Goal: Information Seeking & Learning: Learn about a topic

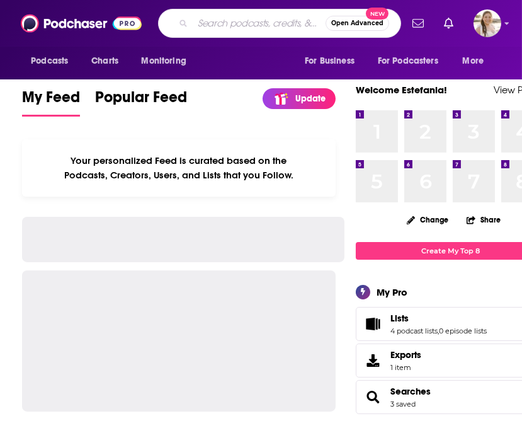
click at [209, 17] on input "Search podcasts, credits, & more..." at bounding box center [259, 23] width 133 height 20
paste input "History Obscura"
type input "History Obscura"
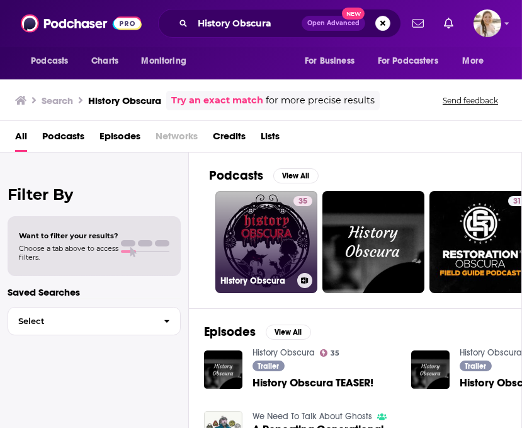
click at [283, 228] on link "35 History Obscura" at bounding box center [266, 242] width 102 height 102
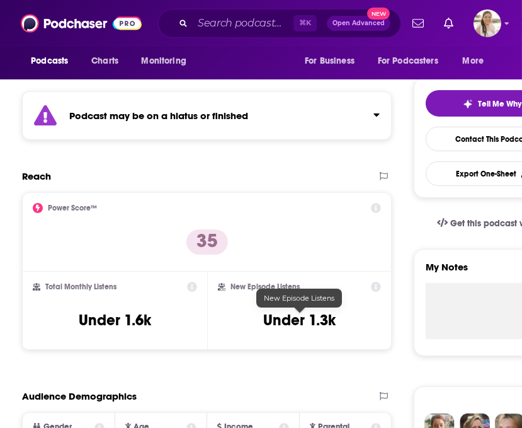
scroll to position [252, 0]
click at [251, 115] on div "Podcast may be on a hiatus or finished" at bounding box center [207, 115] width 370 height 49
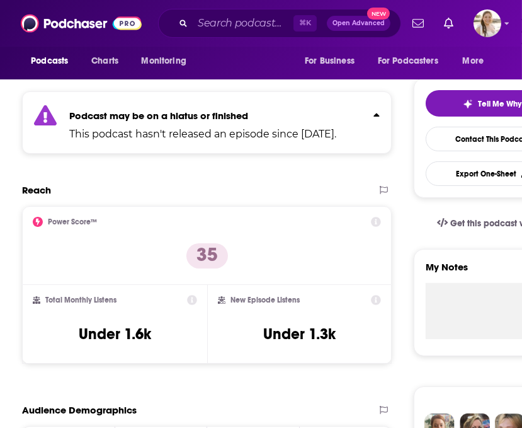
click at [251, 115] on p "Podcast may be on a hiatus or finished" at bounding box center [202, 116] width 267 height 12
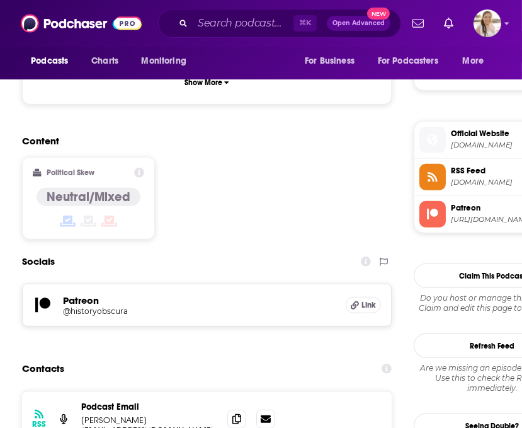
scroll to position [1090, 0]
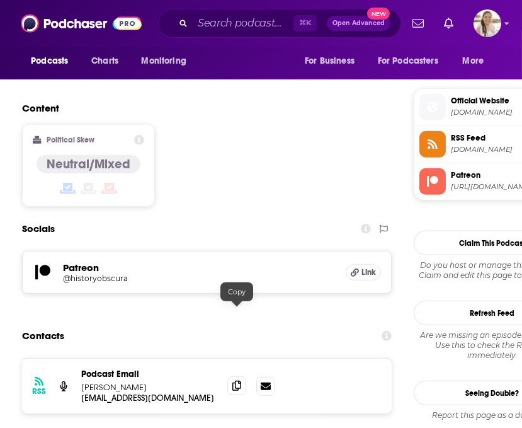
click at [237, 381] on icon at bounding box center [236, 386] width 9 height 10
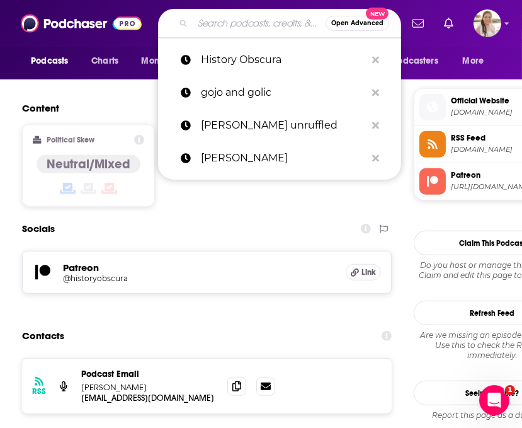
click at [212, 22] on input "Search podcasts, credits, & more..." at bounding box center [259, 23] width 133 height 20
paste input "[EMAIL_ADDRESS][DOMAIN_NAME]"
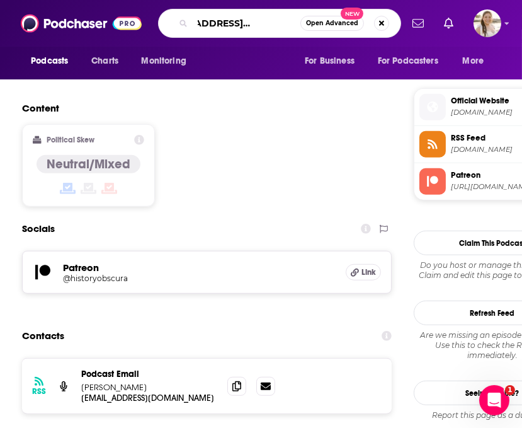
click at [227, 26] on input "[EMAIL_ADDRESS][DOMAIN_NAME]" at bounding box center [247, 23] width 108 height 20
type input "obscura"
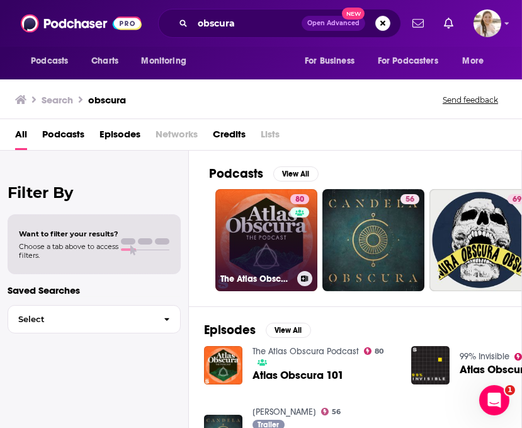
click at [274, 236] on link "80 The Atlas Obscura Podcast" at bounding box center [266, 240] width 102 height 102
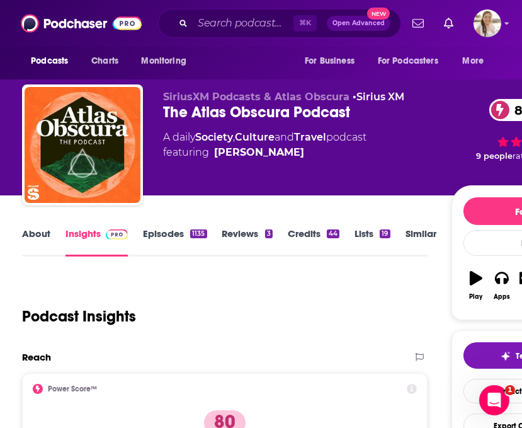
click at [34, 234] on link "About" at bounding box center [36, 241] width 28 height 29
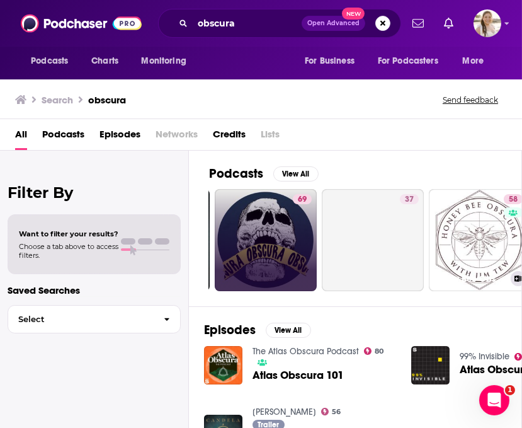
scroll to position [0, 205]
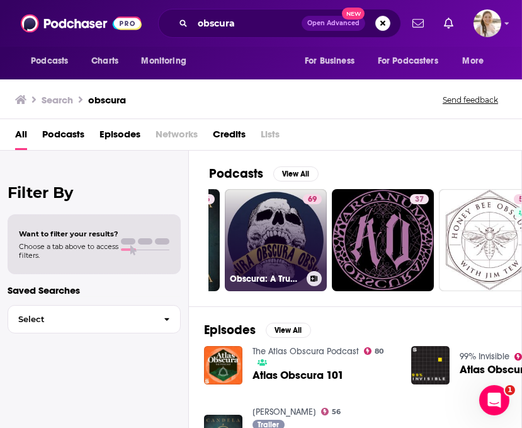
click at [285, 218] on link "69 Obscura: A True Crime Podcast" at bounding box center [276, 240] width 102 height 102
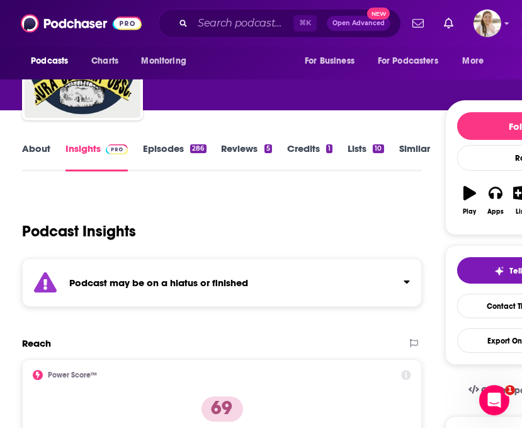
scroll to position [93, 0]
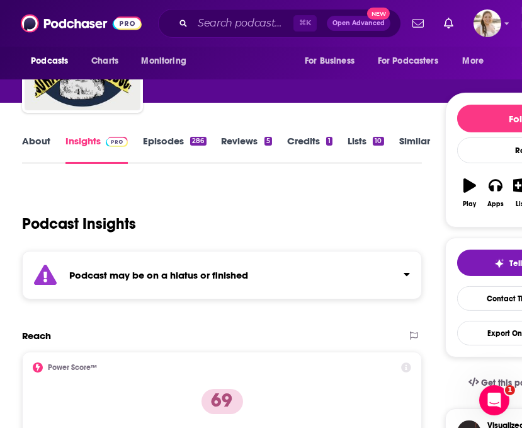
click at [256, 281] on div "Podcast may be on a hiatus or finished" at bounding box center [222, 275] width 400 height 49
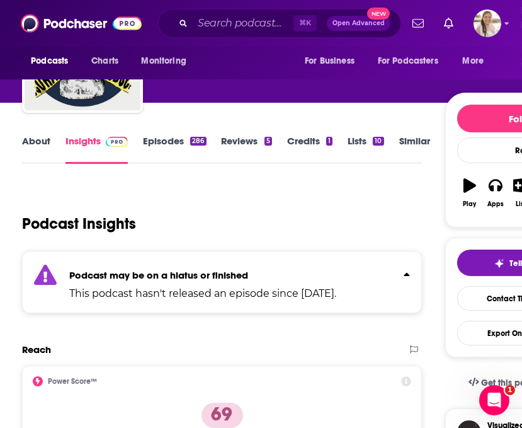
click at [256, 276] on p "Podcast may be on a hiatus or finished" at bounding box center [202, 275] width 267 height 12
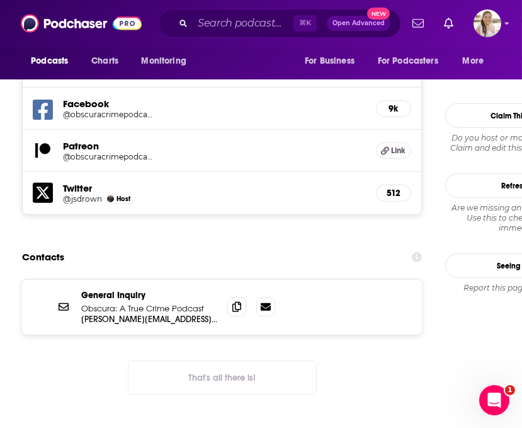
scroll to position [1387, 0]
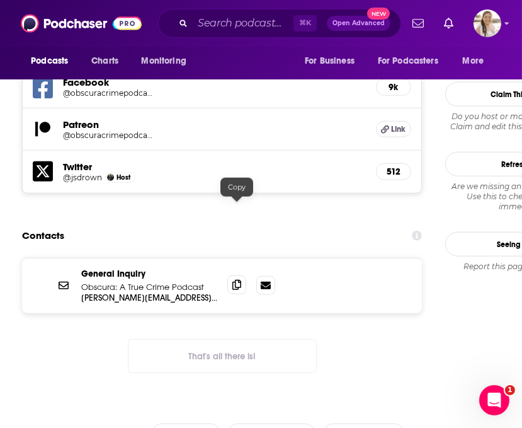
click at [240, 280] on icon at bounding box center [236, 285] width 9 height 10
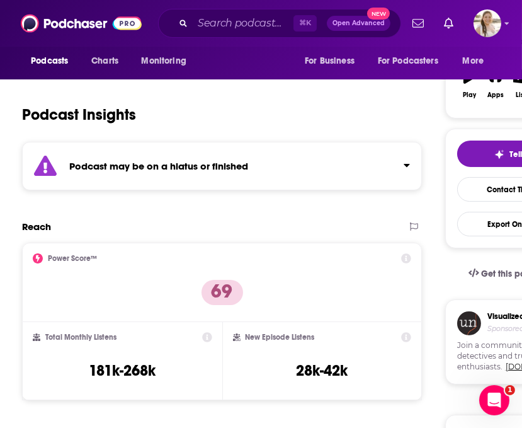
scroll to position [0, 0]
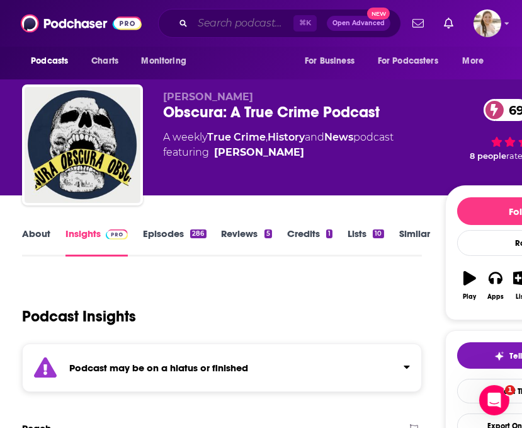
click at [204, 25] on input "Search podcasts, credits, & more..." at bounding box center [243, 23] width 101 height 20
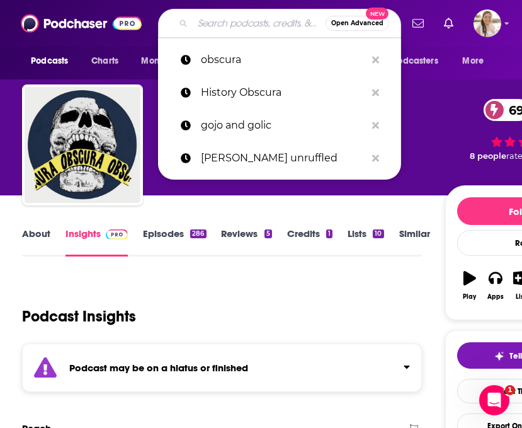
paste input "Astonishing Legends"
type input "Astonishing Legends"
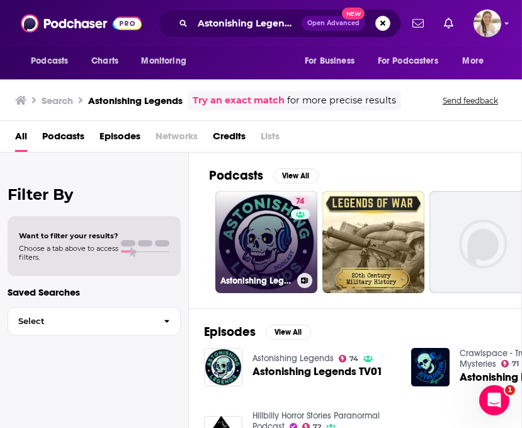
click at [263, 229] on link "74 Astonishing Legends" at bounding box center [266, 242] width 102 height 102
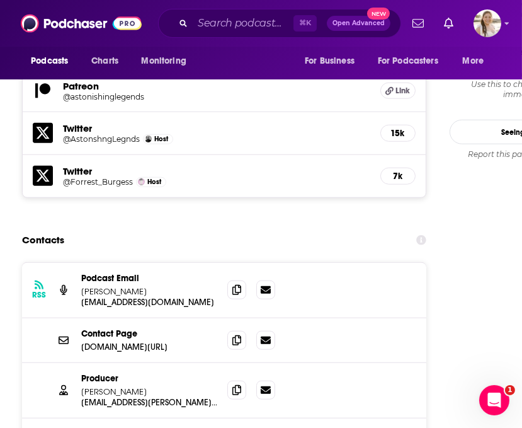
scroll to position [1435, 0]
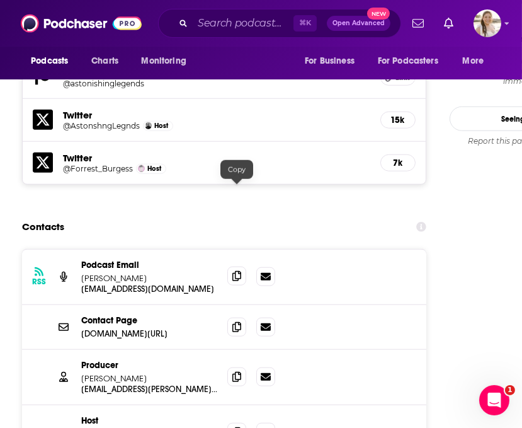
click at [229, 267] on span at bounding box center [236, 276] width 19 height 19
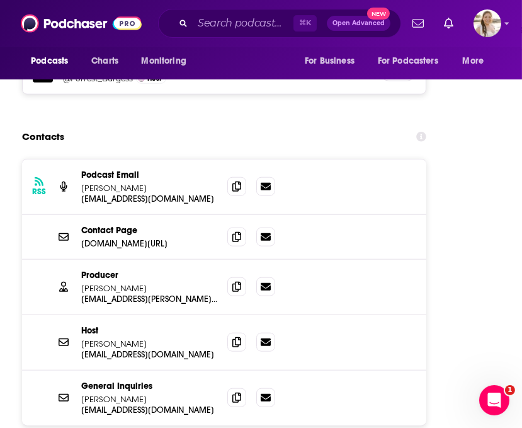
scroll to position [1526, 0]
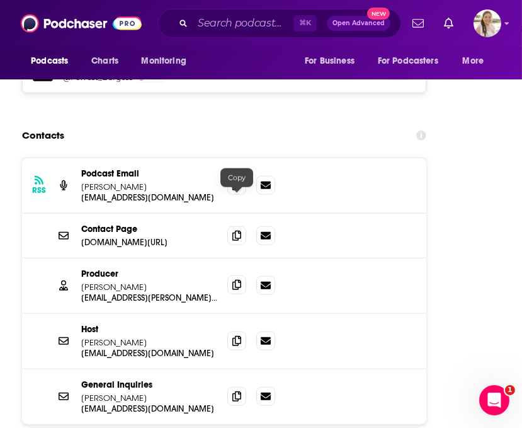
click at [232, 280] on icon at bounding box center [236, 285] width 9 height 10
click at [243, 331] on span at bounding box center [236, 340] width 19 height 19
click at [239, 391] on icon at bounding box center [236, 396] width 9 height 10
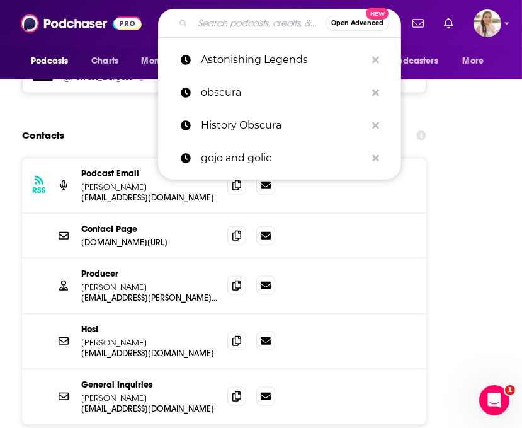
click at [233, 23] on input "Search podcasts, credits, & more..." at bounding box center [259, 23] width 133 height 20
paste input "Lore"
type input "Lore"
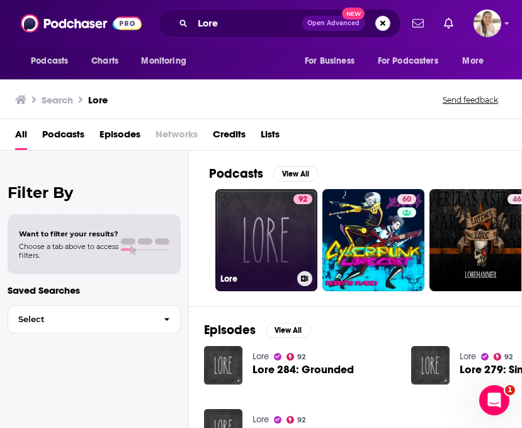
click at [258, 254] on link "92 Lore" at bounding box center [266, 240] width 102 height 102
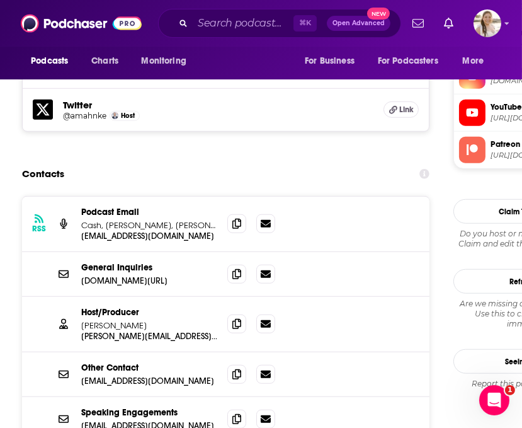
scroll to position [1387, 0]
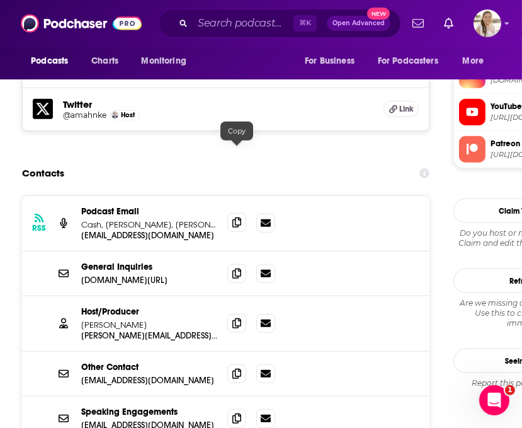
click at [238, 217] on icon at bounding box center [236, 222] width 9 height 10
click at [237, 318] on icon at bounding box center [236, 323] width 9 height 10
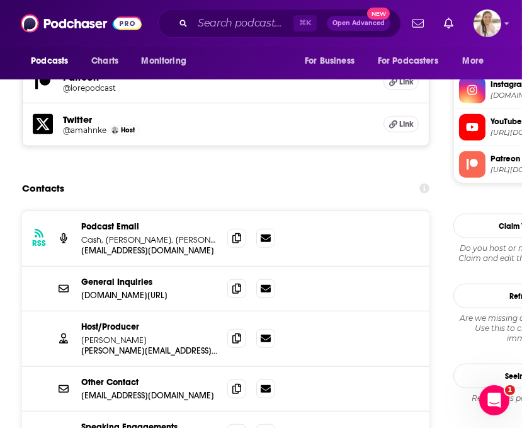
scroll to position [1362, 0]
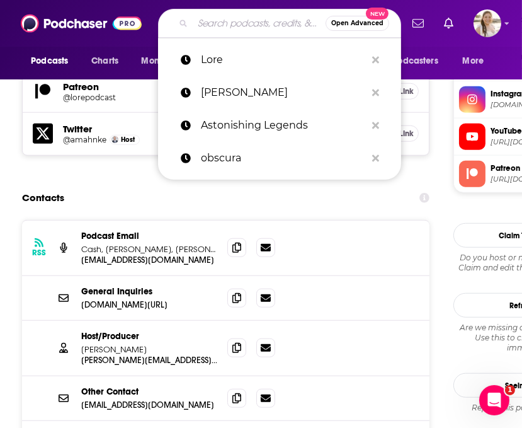
click at [231, 24] on input "Search podcasts, credits, & more..." at bounding box center [259, 23] width 133 height 20
paste input "Mysterious Universe"
type input "Mysterious Universe"
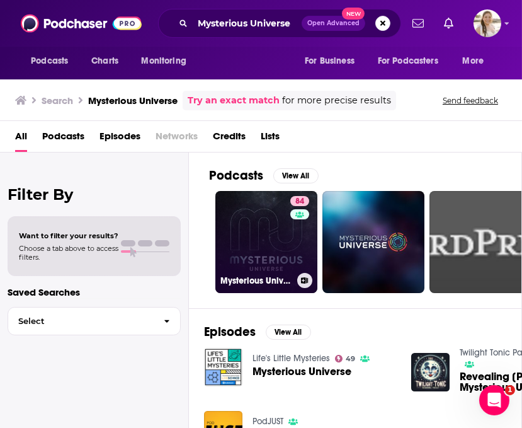
click at [279, 225] on link "84 Mysterious Universe" at bounding box center [266, 242] width 102 height 102
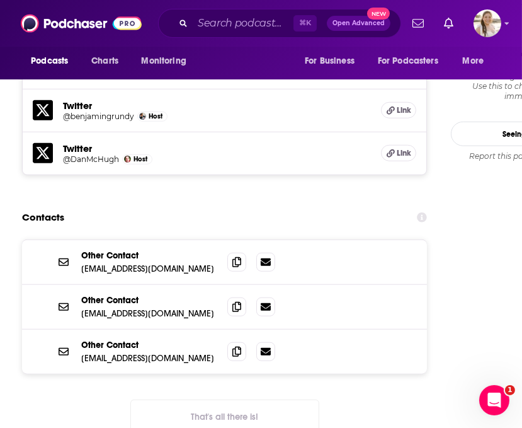
scroll to position [1347, 0]
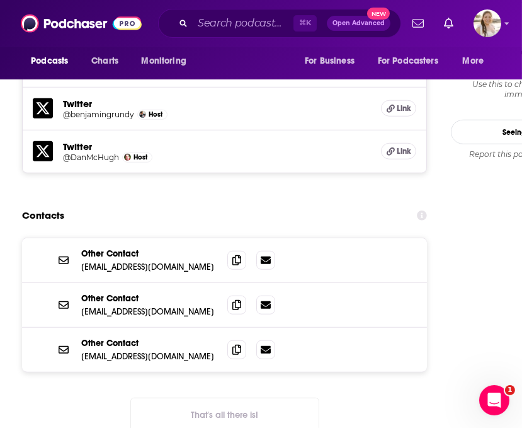
click at [205, 398] on button "That's all there is!" at bounding box center [224, 415] width 189 height 34
click at [236, 255] on icon at bounding box center [236, 260] width 9 height 10
click at [203, 22] on input "Search podcasts, credits, & more..." at bounding box center [243, 23] width 101 height 20
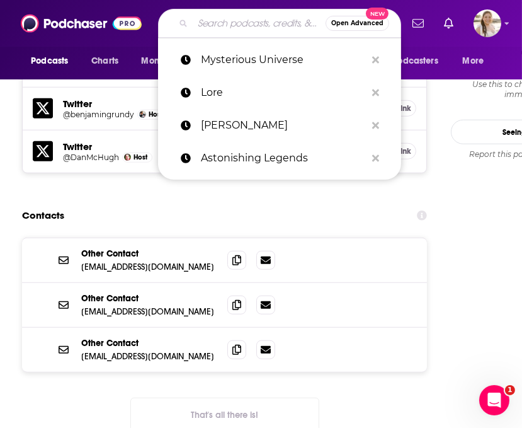
paste input "Unexplained"
type input "Unexplained"
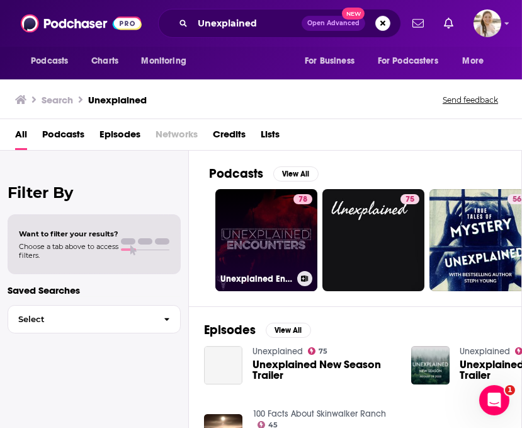
click at [267, 250] on link "78 Unexplained Encounters" at bounding box center [266, 240] width 102 height 102
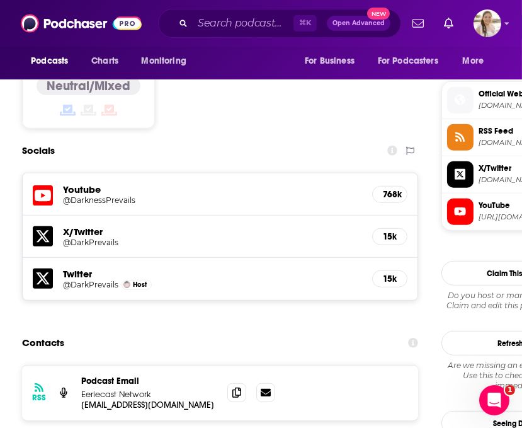
scroll to position [1114, 0]
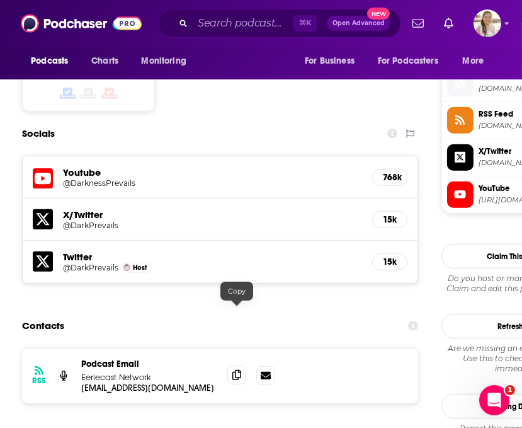
click at [243, 365] on span at bounding box center [236, 374] width 19 height 19
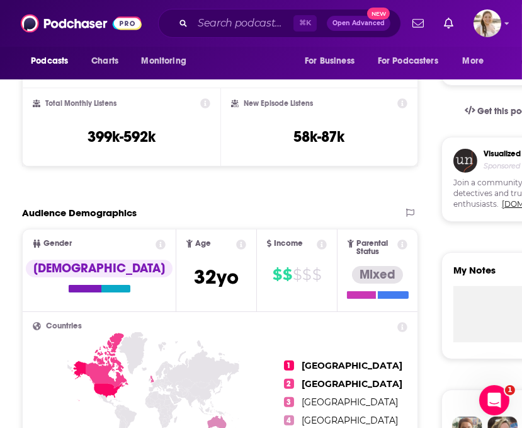
scroll to position [0, 0]
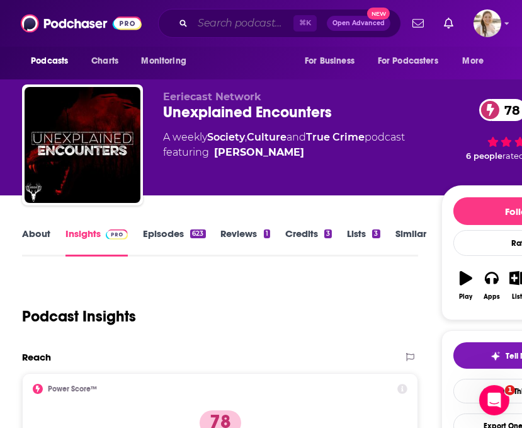
click at [215, 26] on input "Search podcasts, credits, & more..." at bounding box center [243, 23] width 101 height 20
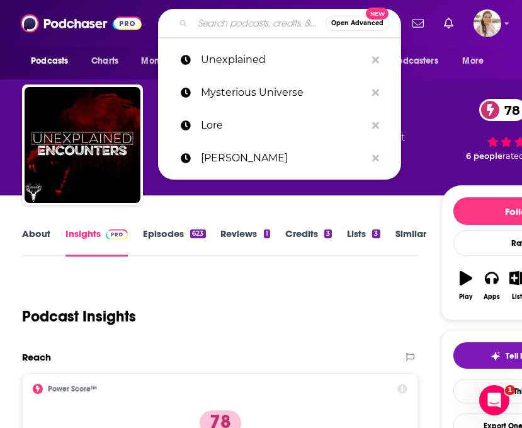
paste input "Unsolved Mysteries"
type input "Unsolved Mysteries"
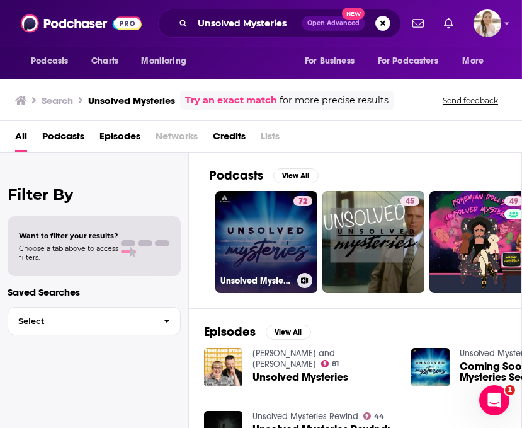
click at [254, 251] on link "72 Unsolved Mysteries" at bounding box center [266, 242] width 102 height 102
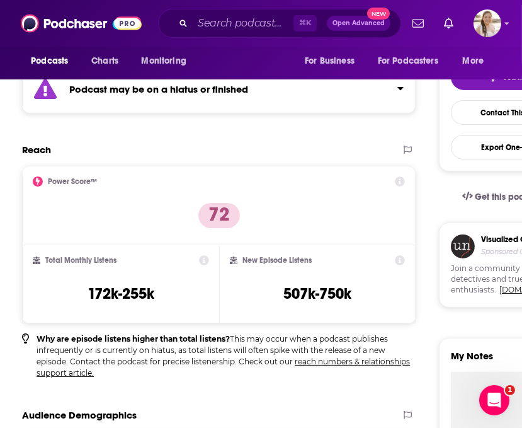
scroll to position [280, 0]
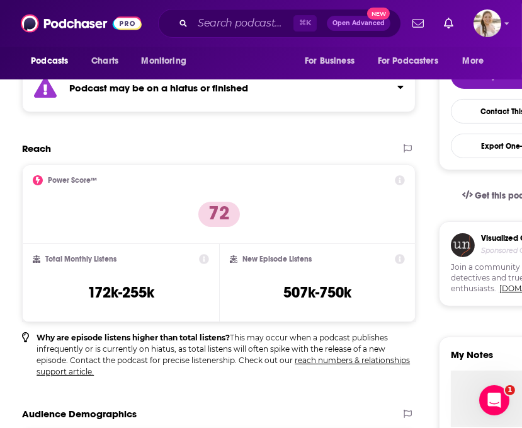
click at [224, 86] on strong "Podcast may be on a hiatus or finished" at bounding box center [158, 88] width 179 height 12
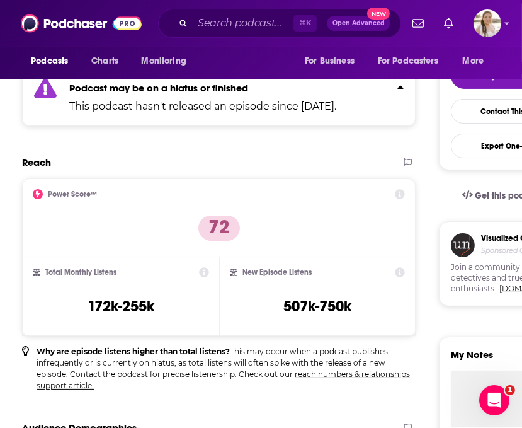
click at [224, 86] on strong "Podcast may be on a hiatus or finished" at bounding box center [158, 88] width 179 height 12
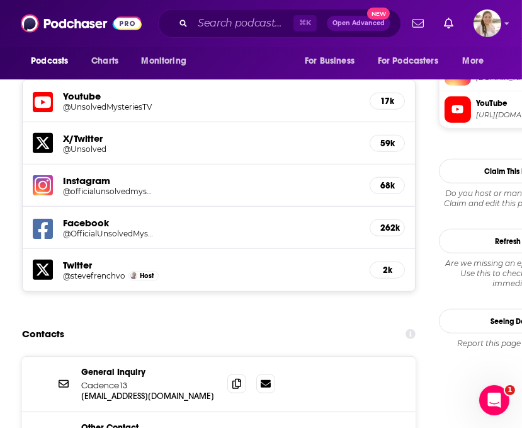
scroll to position [1416, 0]
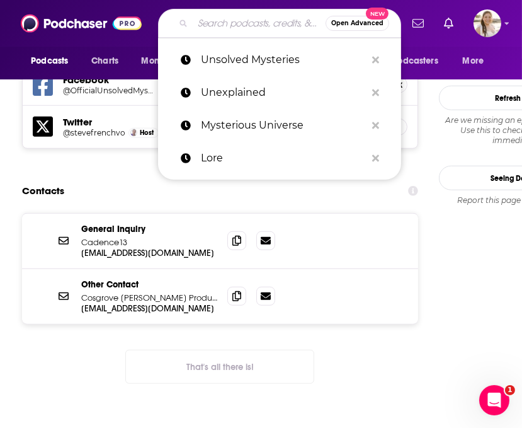
click at [229, 26] on input "Search podcasts, credits, & more..." at bounding box center [259, 23] width 133 height 20
paste input "After Dark,"
type input "After Dark,"
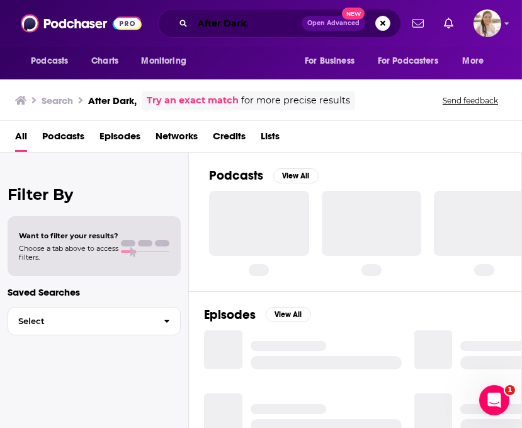
click at [267, 23] on input "After Dark," at bounding box center [247, 23] width 109 height 20
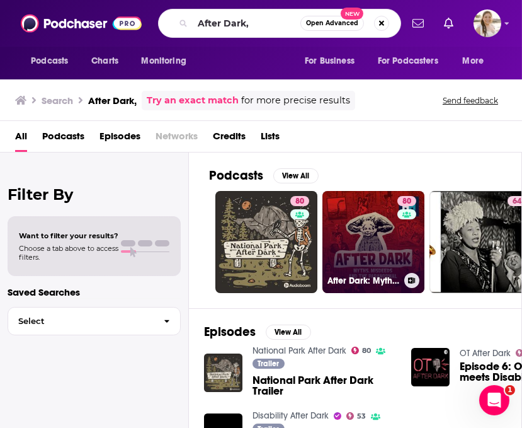
click at [384, 255] on link "80 After Dark: Myths, Misdeeds & the Paranormal" at bounding box center [374, 242] width 102 height 102
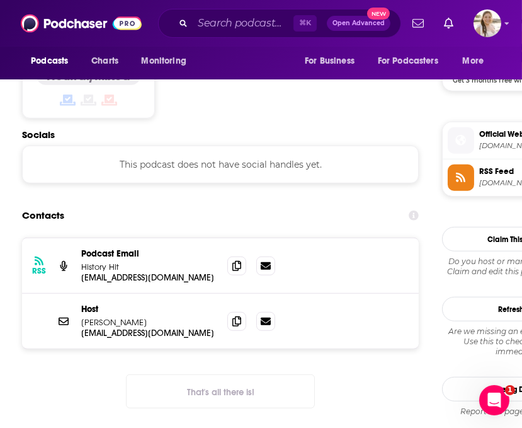
scroll to position [1175, 0]
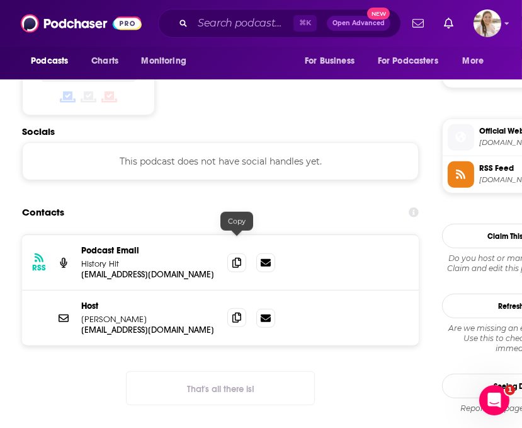
click at [236, 312] on icon at bounding box center [236, 317] width 9 height 10
click at [212, 24] on input "Search podcasts, credits, & more..." at bounding box center [243, 23] width 101 height 20
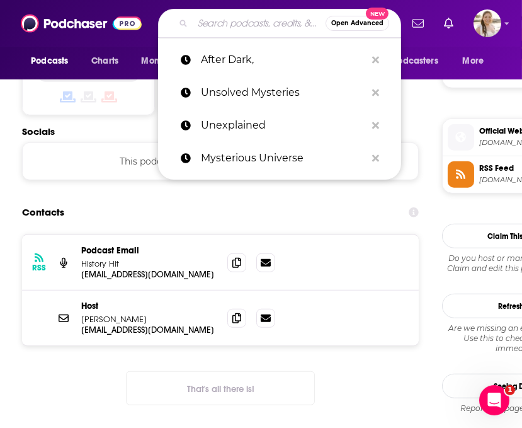
paste input "Haunted Places"
type input "Haunted Places"
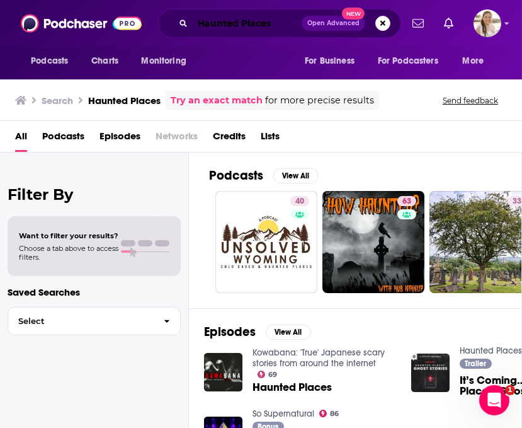
click at [243, 25] on input "Haunted Places" at bounding box center [247, 23] width 109 height 20
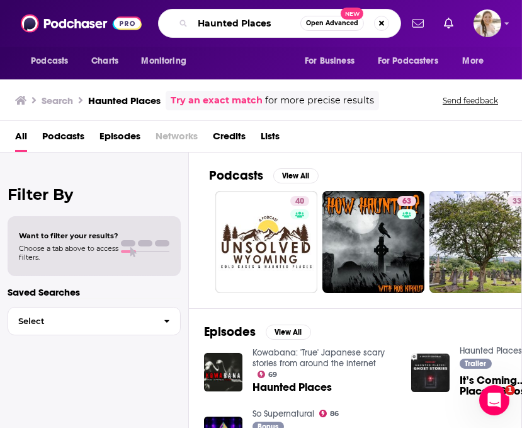
click at [243, 25] on input "Haunted Places" at bounding box center [247, 23] width 108 height 20
paste input "Paranormal Mysteri"
type input "Paranormal Mysteries"
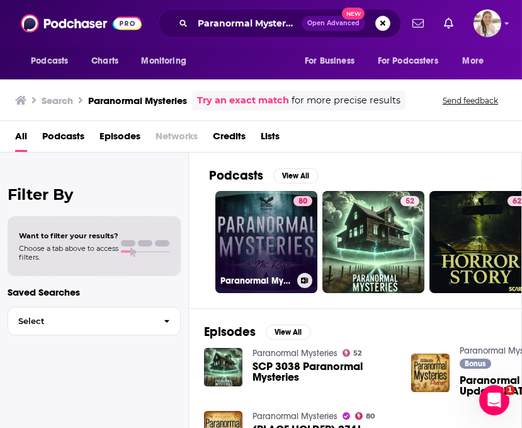
click at [267, 235] on link "80 Paranormal Mysteries" at bounding box center [266, 242] width 102 height 102
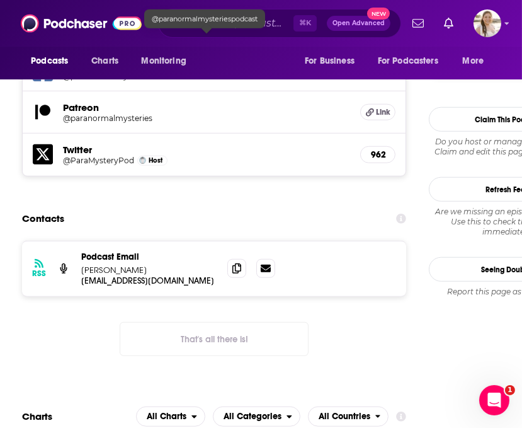
scroll to position [1369, 0]
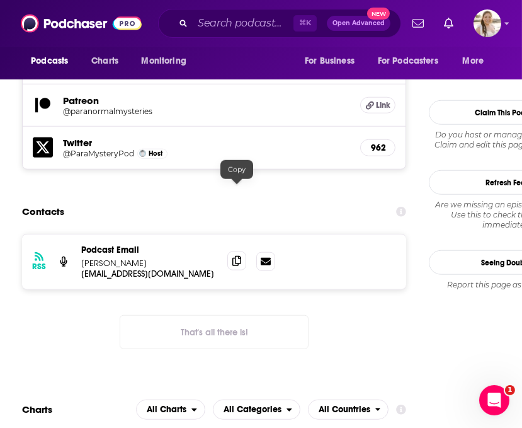
click at [233, 256] on icon at bounding box center [236, 261] width 9 height 10
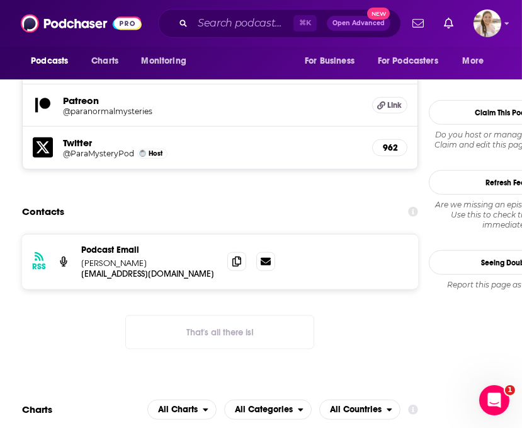
scroll to position [1363, 0]
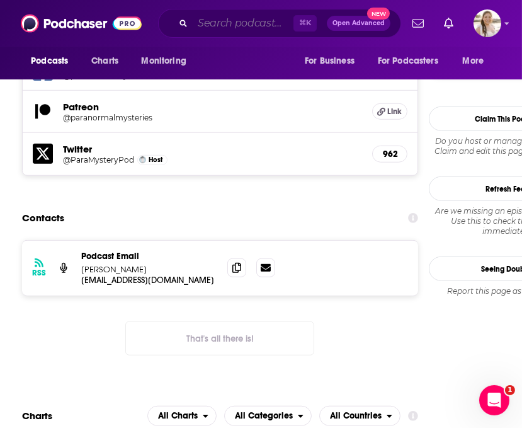
click at [193, 26] on input "Search podcasts, credits, & more..." at bounding box center [243, 23] width 101 height 20
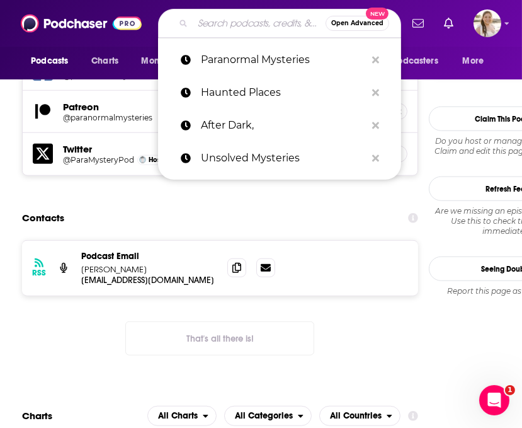
paste input "Bizarre States"
type input "Bizarre States"
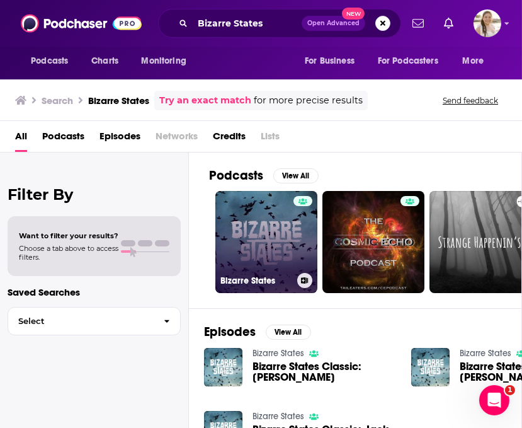
click at [263, 255] on link "Bizarre States" at bounding box center [266, 242] width 102 height 102
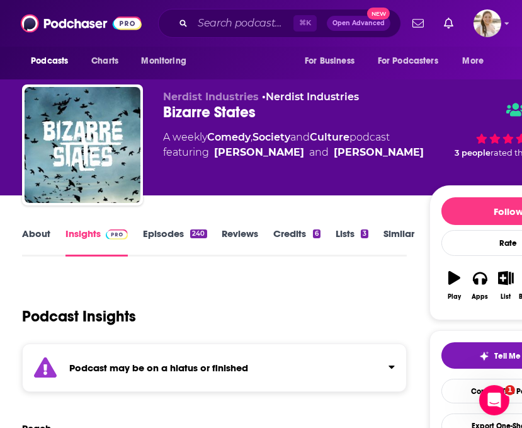
click at [235, 363] on strong "Podcast may be on a hiatus or finished" at bounding box center [158, 368] width 179 height 12
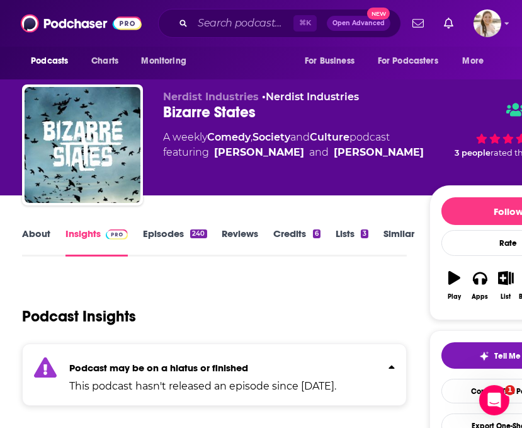
click at [235, 363] on strong "Podcast may be on a hiatus or finished" at bounding box center [158, 368] width 179 height 12
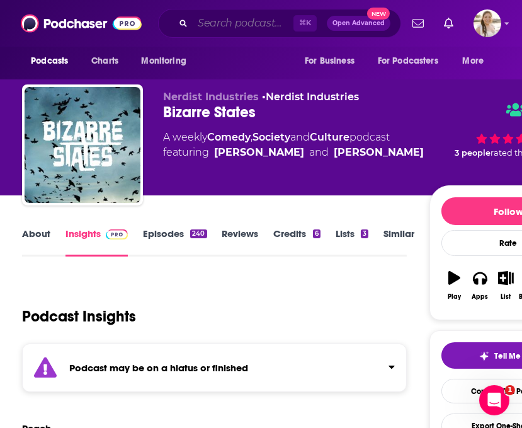
click at [226, 25] on input "Search podcasts, credits, & more..." at bounding box center [243, 23] width 101 height 20
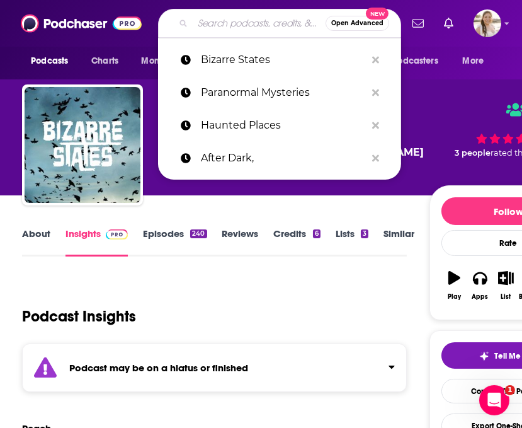
paste input "Paranormal XL"
type input "Paranormal XL"
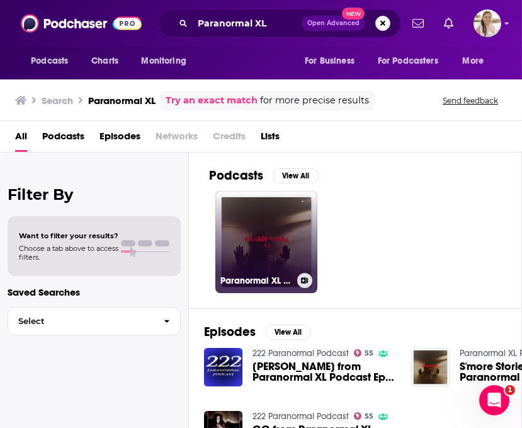
click at [284, 238] on link "Paranormal XL Podcast" at bounding box center [266, 242] width 102 height 102
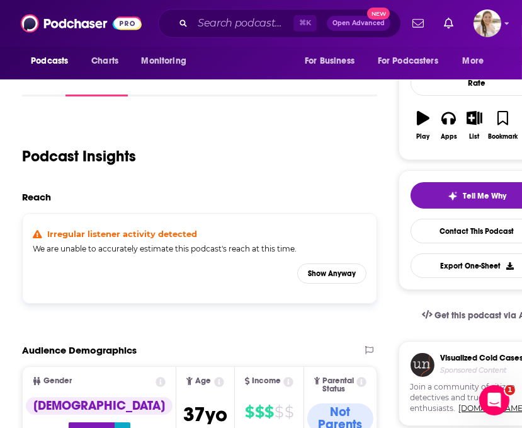
scroll to position [166, 0]
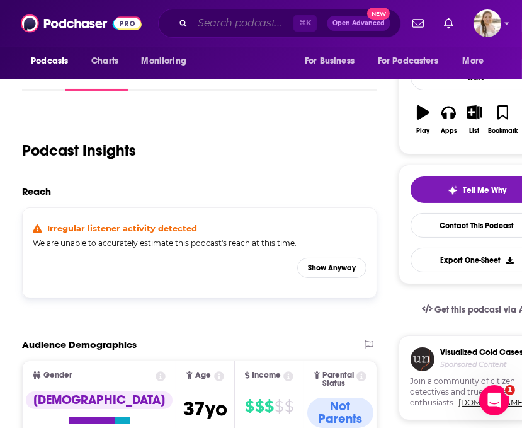
click at [256, 29] on input "Search podcasts, credits, & more..." at bounding box center [243, 23] width 101 height 20
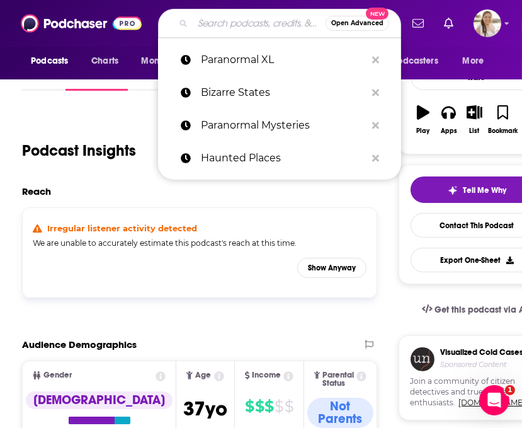
paste input "This Paranormal Life"
type input "This Paranormal Life"
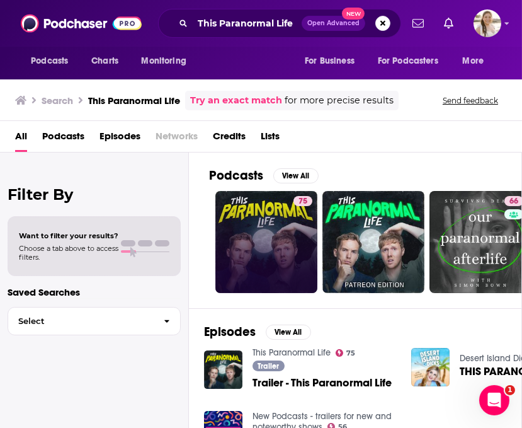
click at [265, 249] on link "75" at bounding box center [266, 242] width 102 height 102
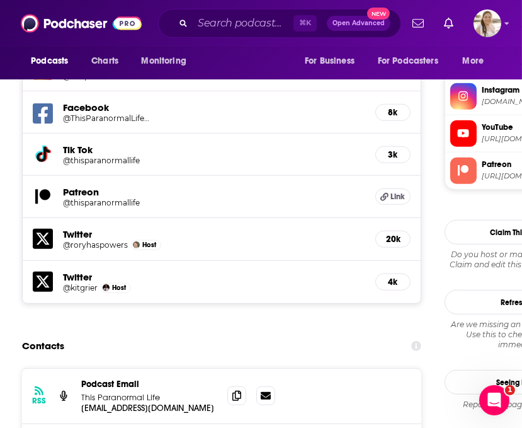
scroll to position [1298, 0]
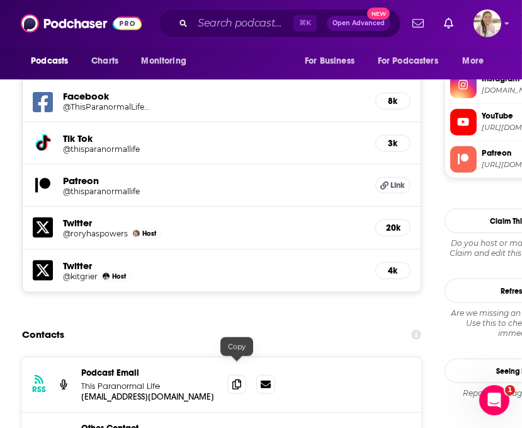
click at [231, 25] on input "Search podcasts, credits, & more..." at bounding box center [243, 23] width 101 height 20
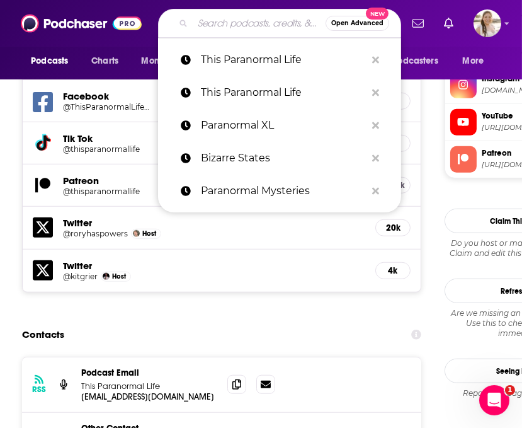
paste input "Ghost Town"
type input "Ghost Town"
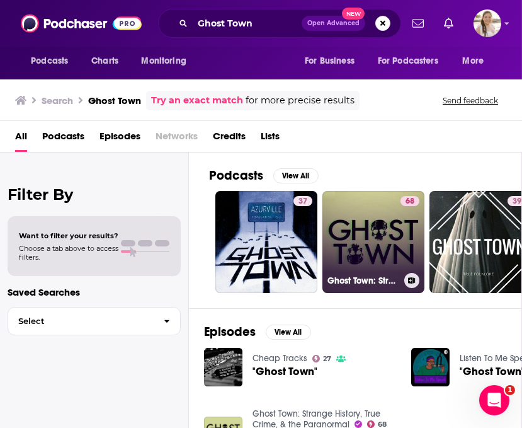
click at [385, 246] on link "68 Ghost Town: Strange History, True Crime, & the Paranormal" at bounding box center [374, 242] width 102 height 102
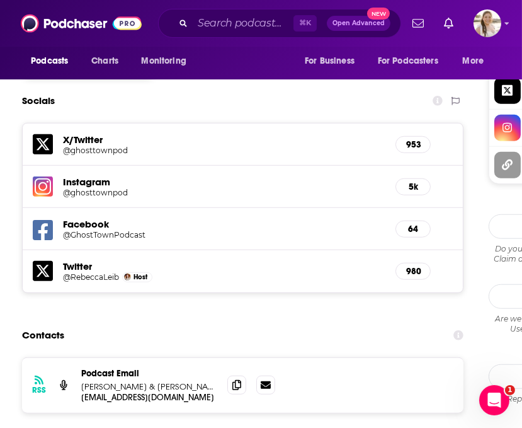
scroll to position [1239, 0]
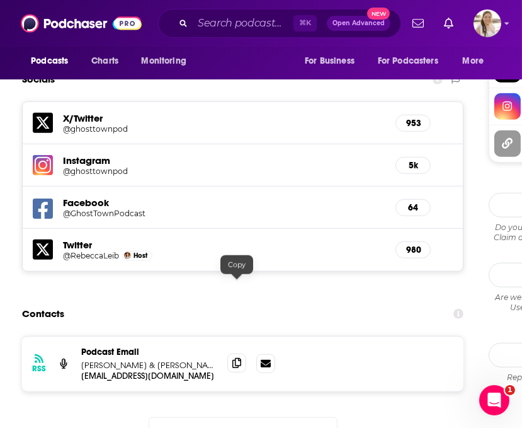
click at [238, 358] on icon at bounding box center [236, 363] width 9 height 10
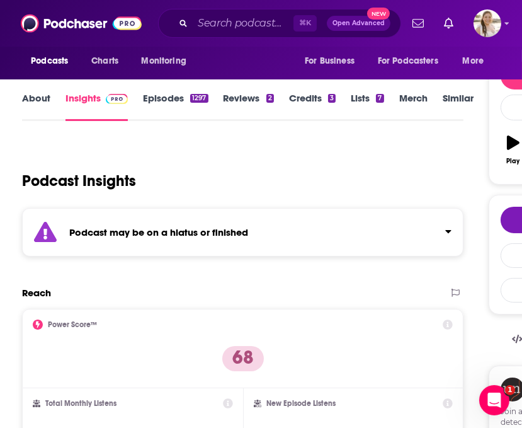
scroll to position [0, 0]
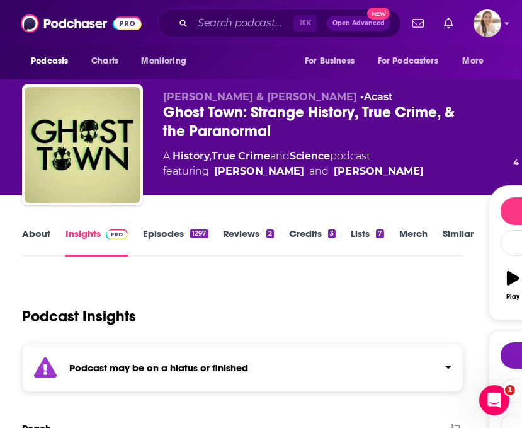
click at [245, 366] on strong "Podcast may be on a hiatus or finished" at bounding box center [158, 368] width 179 height 12
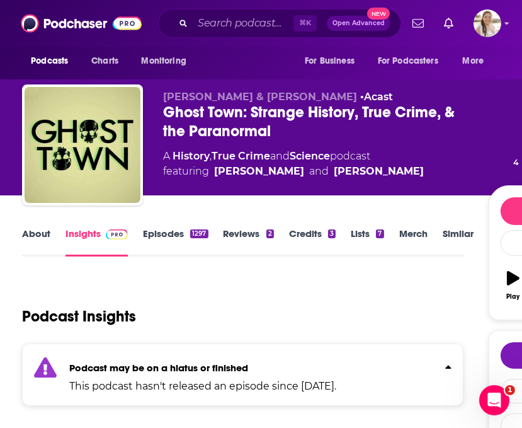
click at [245, 366] on strong "Podcast may be on a hiatus or finished" at bounding box center [158, 368] width 179 height 12
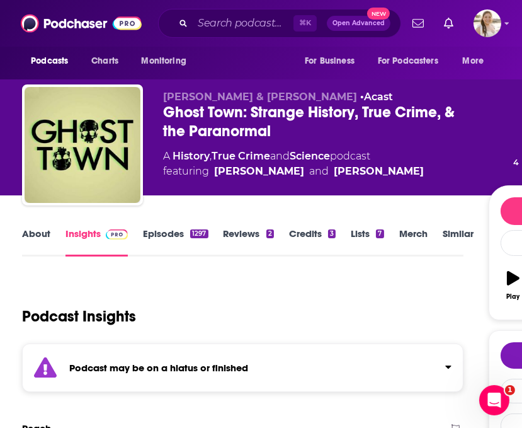
scroll to position [6, 0]
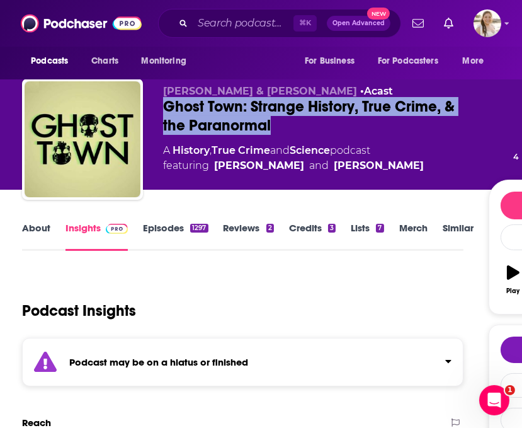
drag, startPoint x: 302, startPoint y: 124, endPoint x: 149, endPoint y: 108, distance: 154.0
click at [149, 108] on div "[PERSON_NAME] & [PERSON_NAME] • Acast Ghost Town: Strange History, True Crime, …" at bounding box center [334, 142] width 624 height 126
copy h2 "Ghost Town: Strange History, True Crime, & the Paranormal"
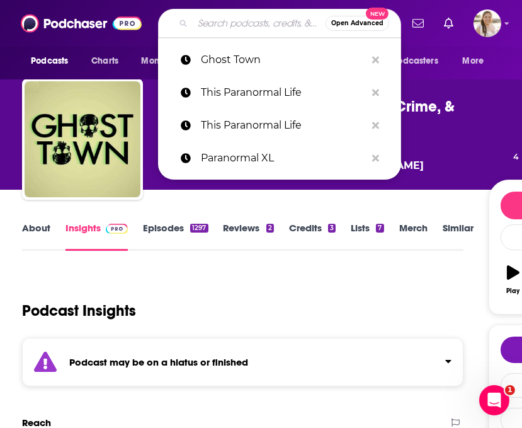
click at [220, 23] on input "Search podcasts, credits, & more..." at bounding box center [259, 23] width 133 height 20
paste input "Spooked"
type input "Spooked"
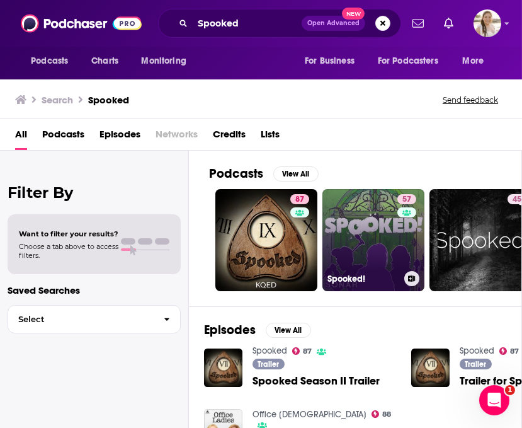
click at [364, 240] on link "57 Spooked!" at bounding box center [374, 240] width 102 height 102
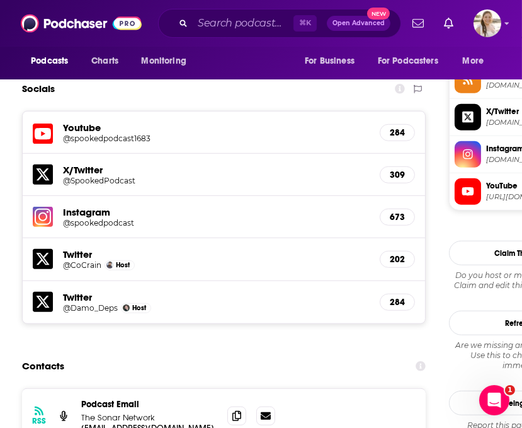
scroll to position [1156, 0]
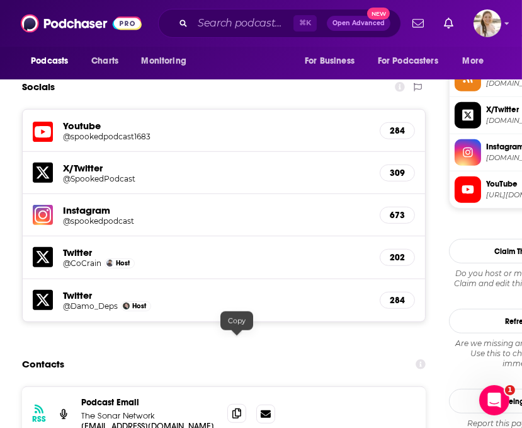
click at [241, 408] on icon at bounding box center [236, 413] width 9 height 10
